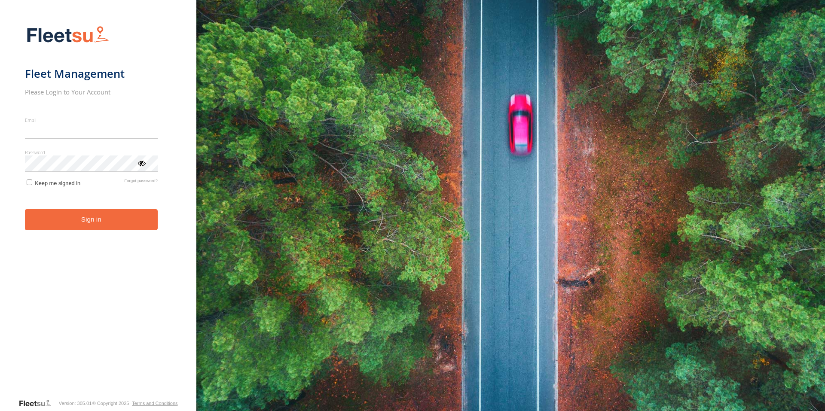
type input "**********"
click at [88, 230] on button "Sign in" at bounding box center [91, 219] width 133 height 21
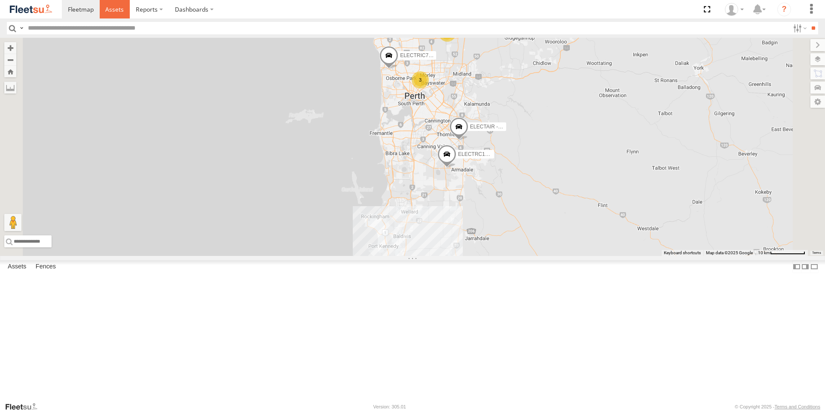
click at [112, 7] on span at bounding box center [114, 9] width 18 height 8
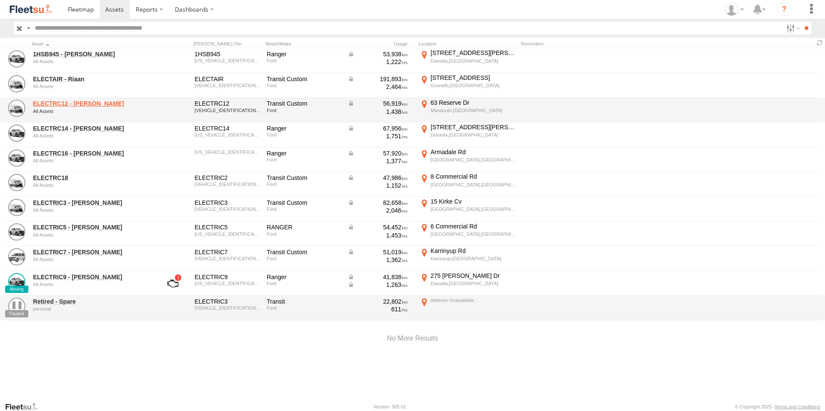
click at [41, 100] on link "ELECTRC12 - Harry" at bounding box center [92, 104] width 118 height 8
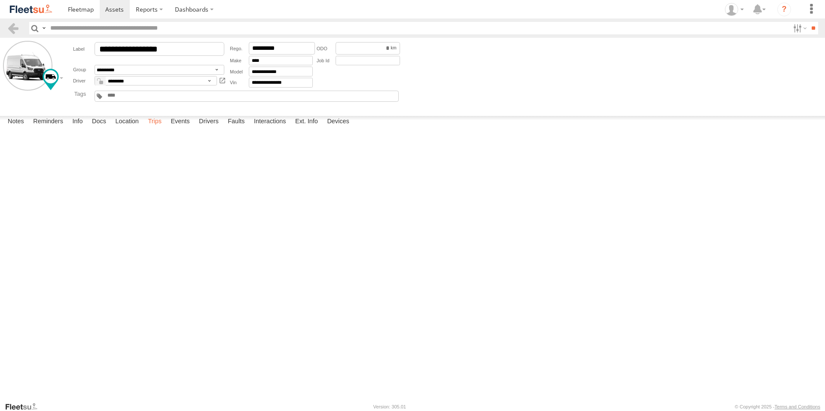
click at [158, 128] on label "Trips" at bounding box center [155, 122] width 22 height 12
click at [114, 13] on span at bounding box center [114, 9] width 18 height 8
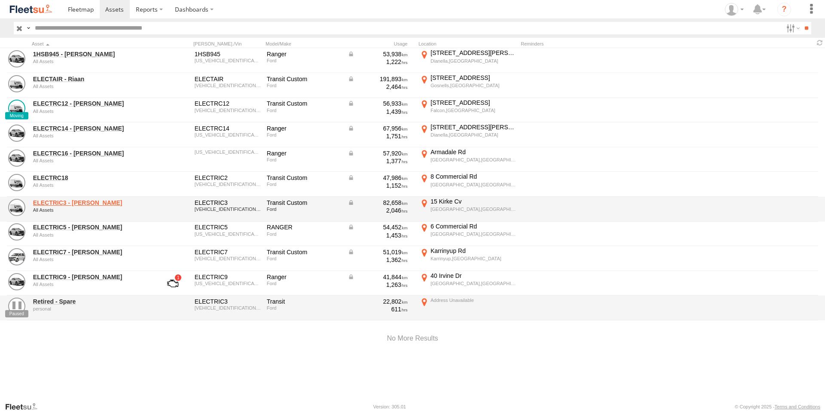
click at [51, 205] on link "ELECTRIC3 - [PERSON_NAME]" at bounding box center [92, 203] width 118 height 8
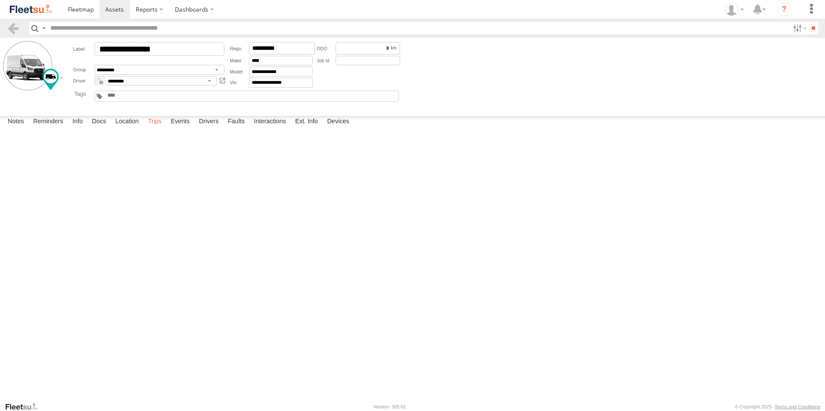
click at [156, 128] on label "Trips" at bounding box center [155, 122] width 22 height 12
click at [116, 12] on span at bounding box center [114, 9] width 18 height 8
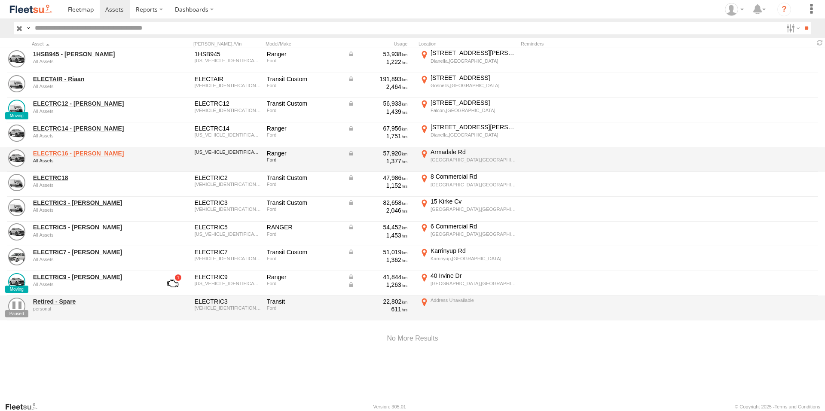
click at [73, 152] on link "ELECTRC16 - Johnny" at bounding box center [92, 154] width 118 height 8
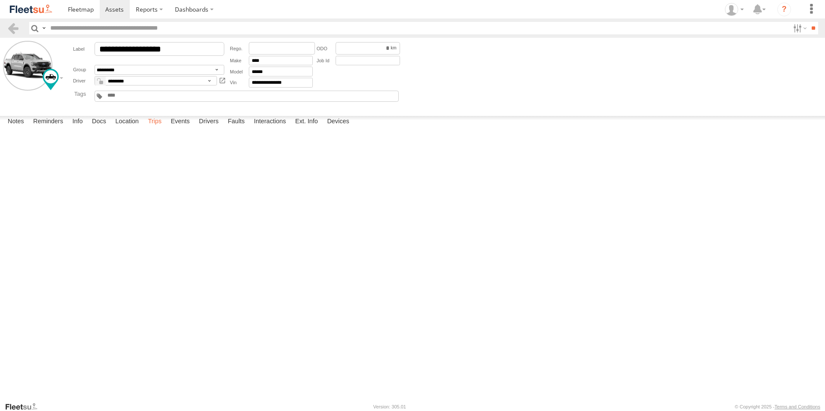
click at [153, 128] on label "Trips" at bounding box center [155, 122] width 22 height 12
click at [112, 6] on span at bounding box center [114, 9] width 18 height 8
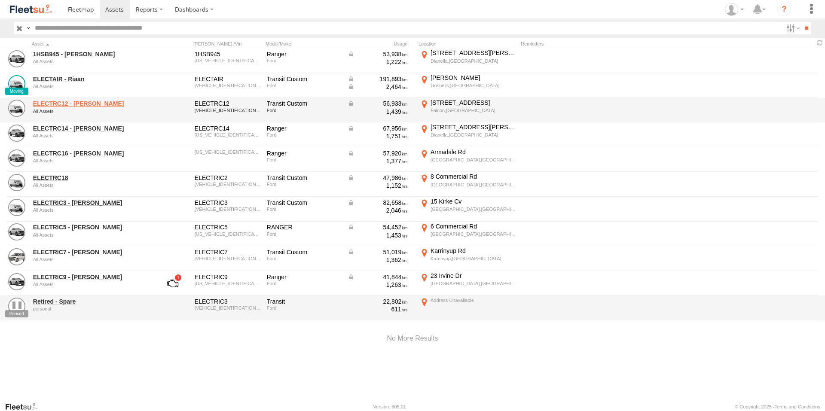
click at [73, 101] on link "ELECTRC12 - Harry" at bounding box center [92, 104] width 118 height 8
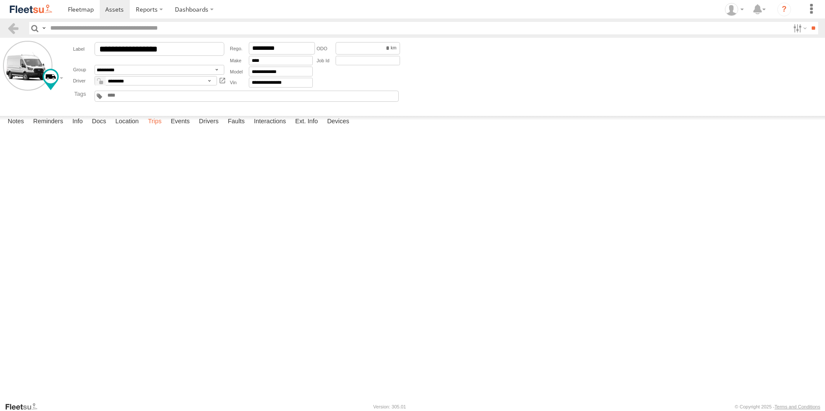
click at [152, 128] on label "Trips" at bounding box center [155, 122] width 22 height 12
